Goal: Check status: Check status

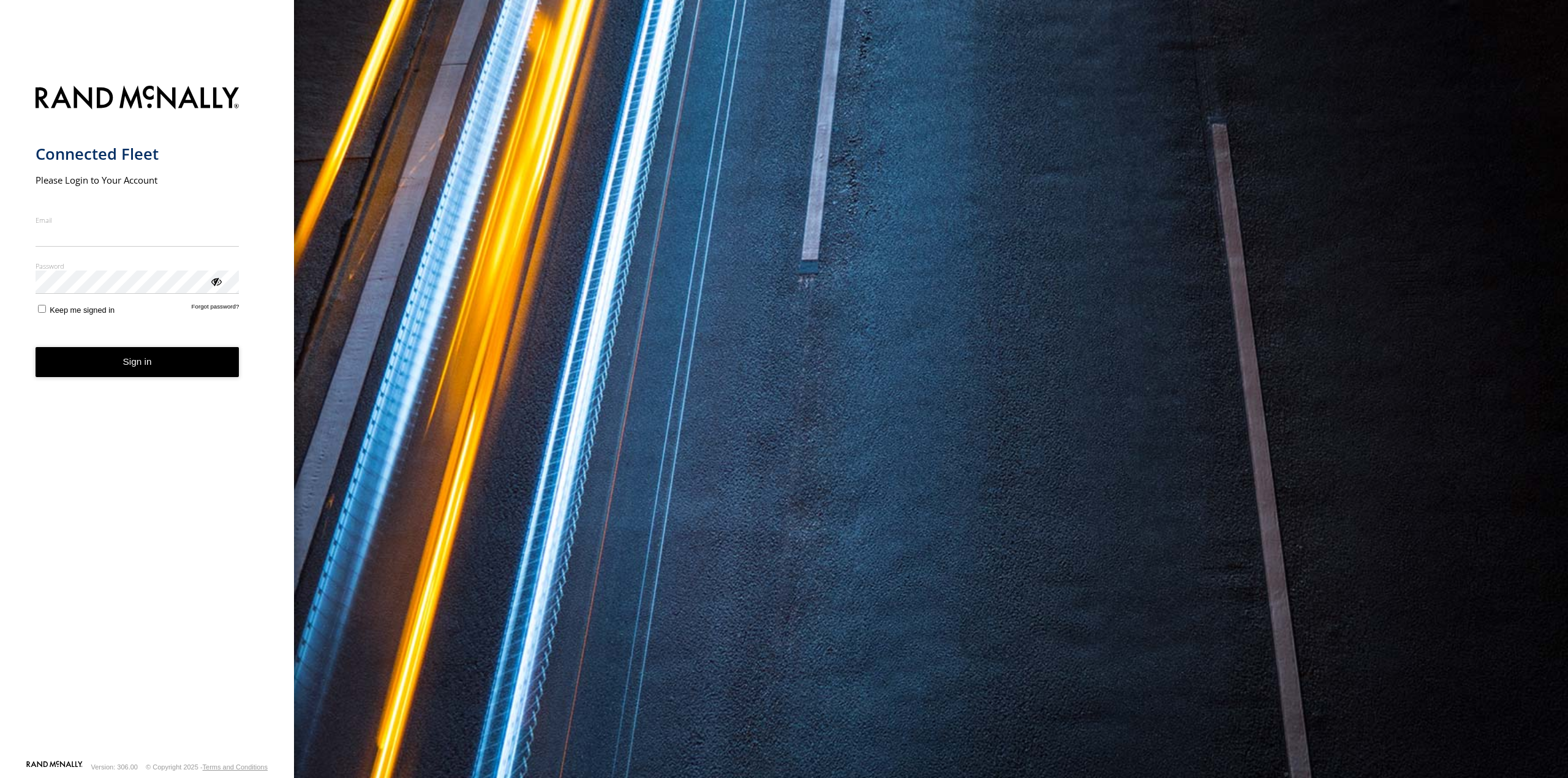
type input "**********"
click at [118, 376] on button "Sign in" at bounding box center [137, 363] width 204 height 30
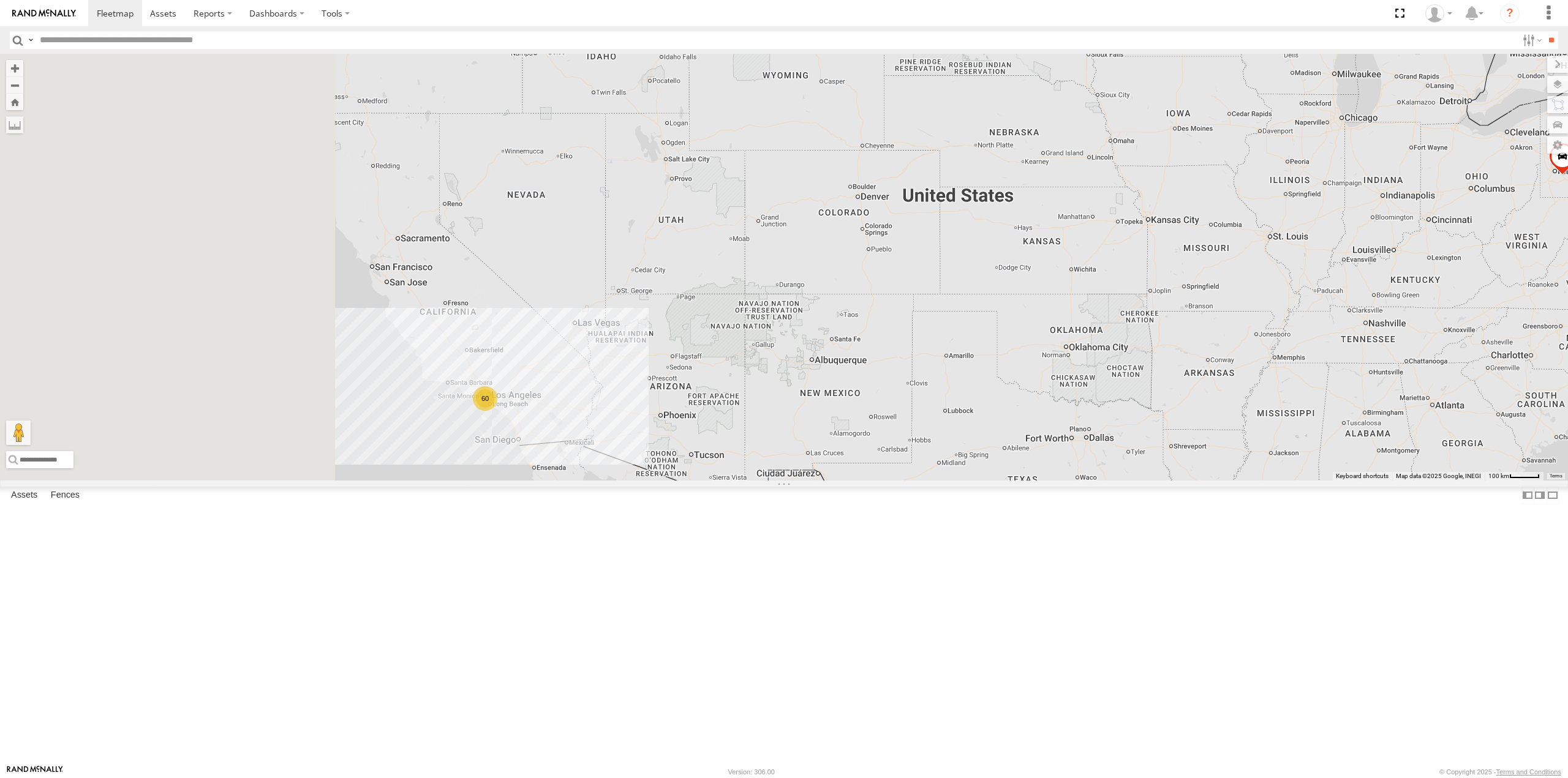
drag, startPoint x: 579, startPoint y: 512, endPoint x: 843, endPoint y: 546, distance: 266.2
click at [843, 480] on div "015910001673808 60" at bounding box center [784, 267] width 1568 height 426
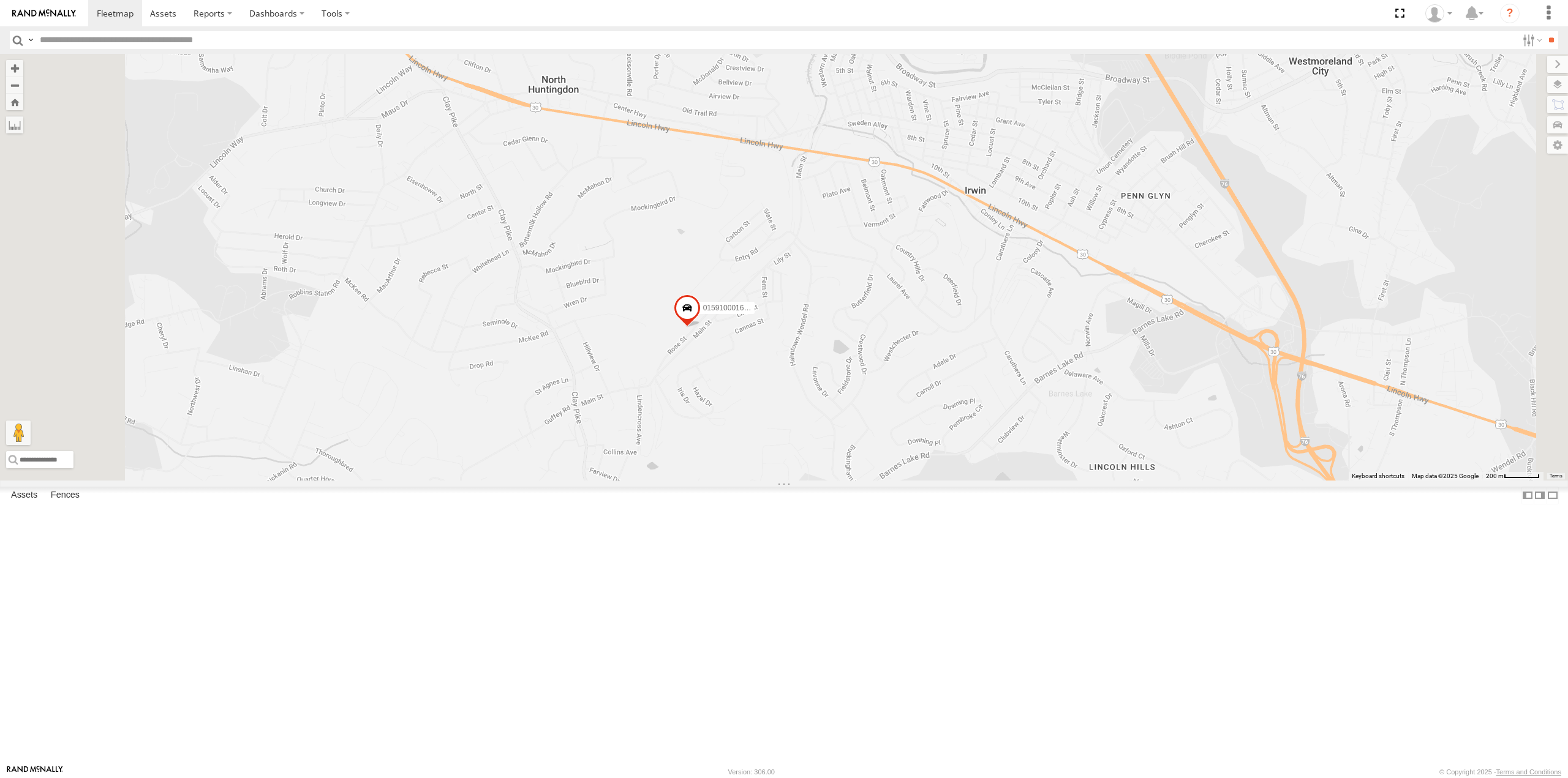
click at [701, 328] on span at bounding box center [687, 312] width 27 height 33
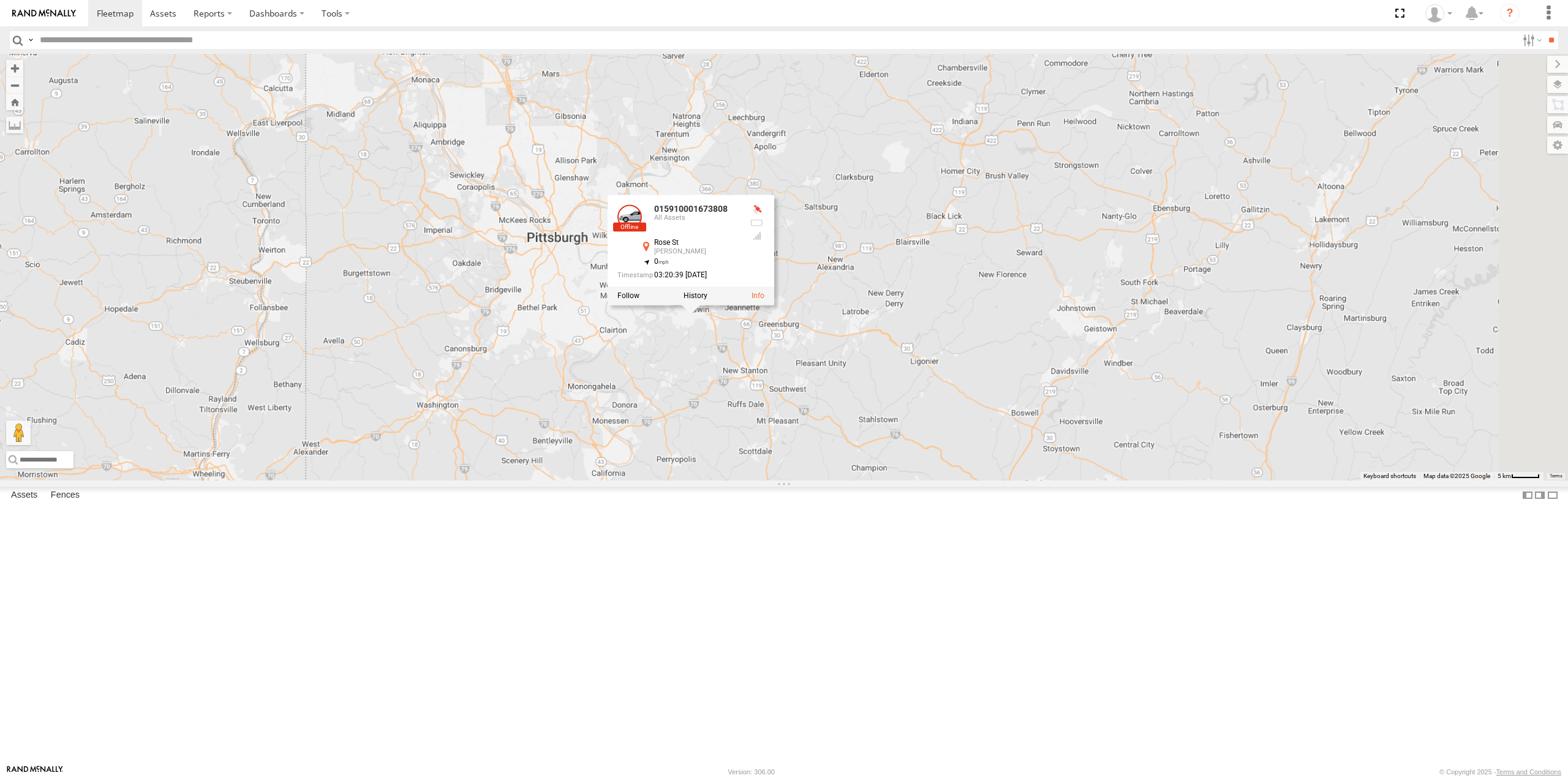
click at [758, 480] on div "015910001673808 015910001673808 All Assets Rose St [PERSON_NAME] 40.31719 , -79…" at bounding box center [784, 267] width 1568 height 426
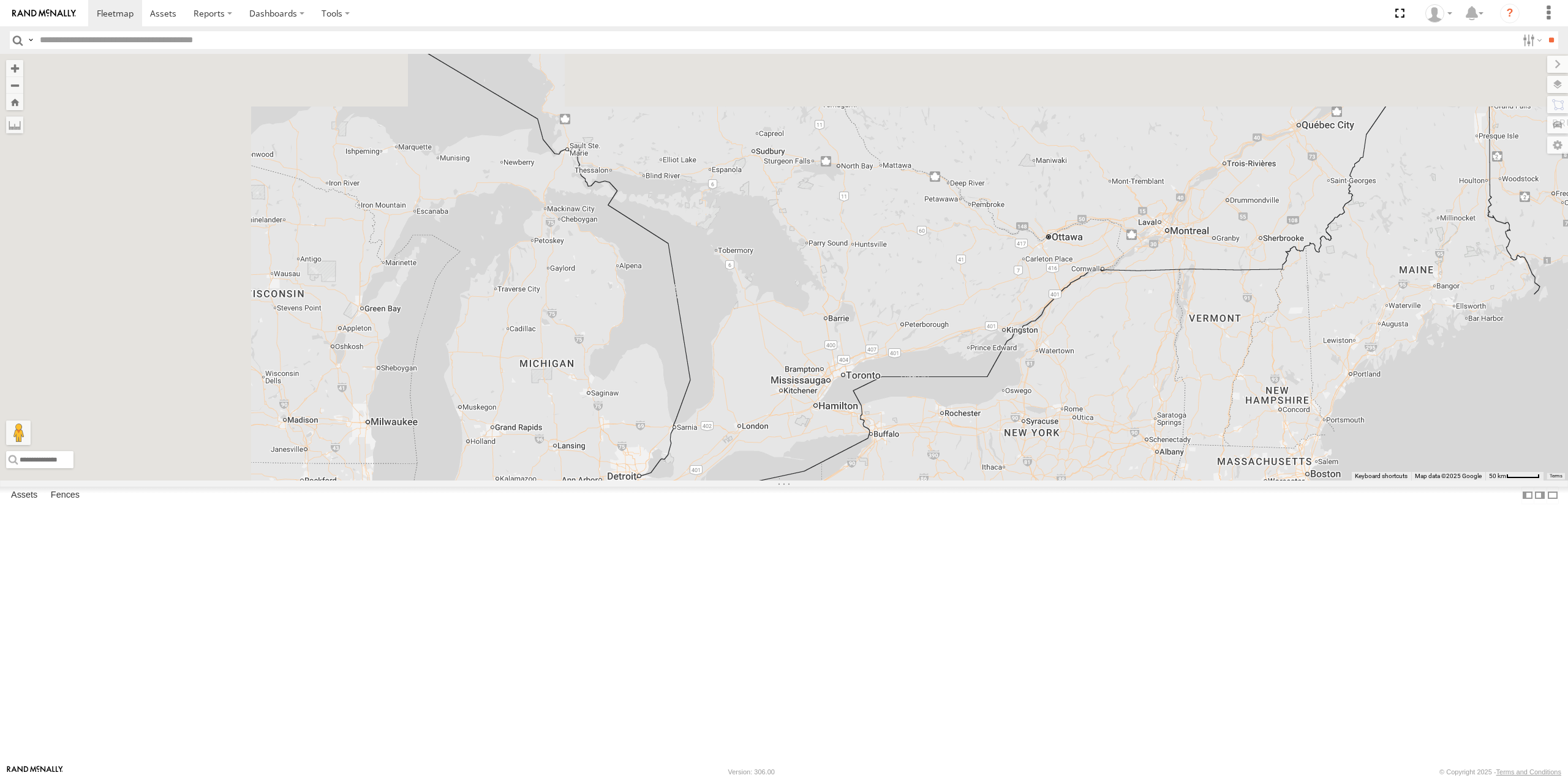
drag, startPoint x: 650, startPoint y: 201, endPoint x: 795, endPoint y: 439, distance: 278.7
click at [795, 439] on div "015910001673808" at bounding box center [784, 267] width 1568 height 426
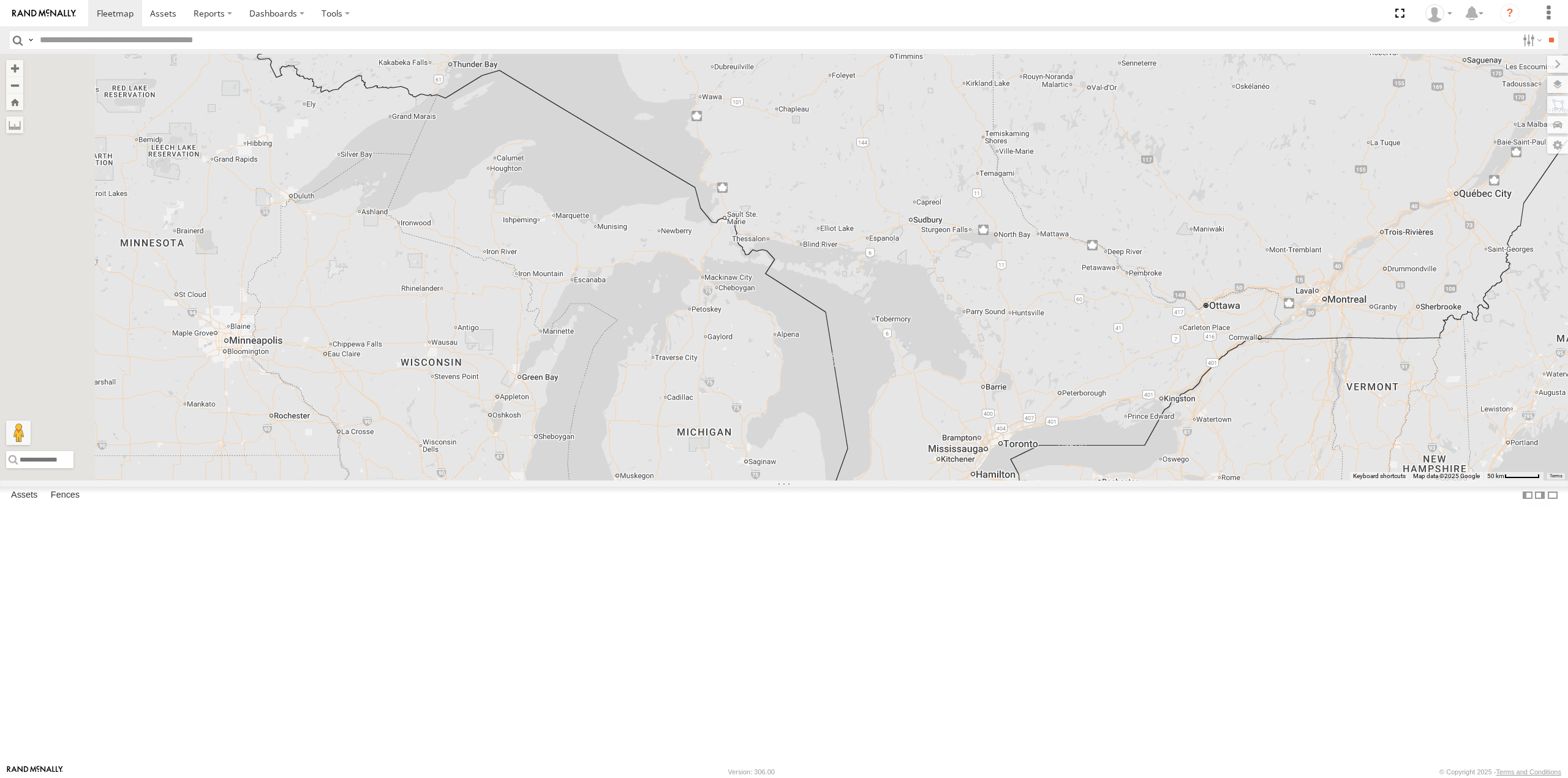
drag, startPoint x: 698, startPoint y: 363, endPoint x: 843, endPoint y: 409, distance: 152.1
click at [843, 409] on div "015910001673808" at bounding box center [784, 267] width 1568 height 426
